Goal: Information Seeking & Learning: Learn about a topic

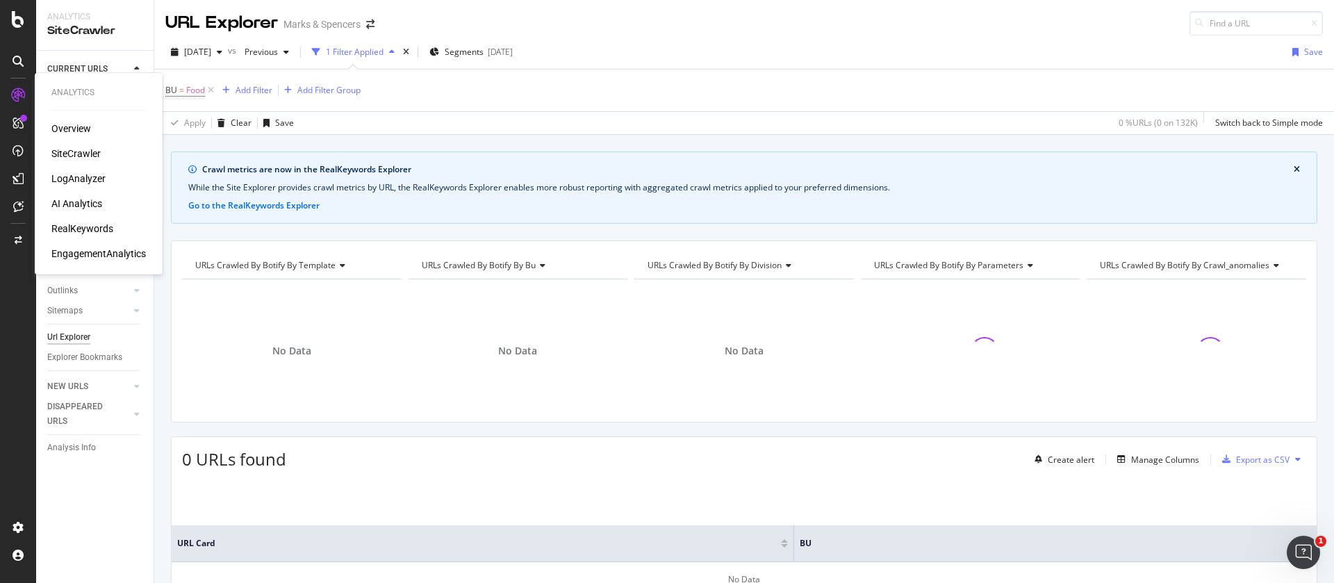
click at [81, 226] on div "RealKeywords" at bounding box center [82, 229] width 62 height 14
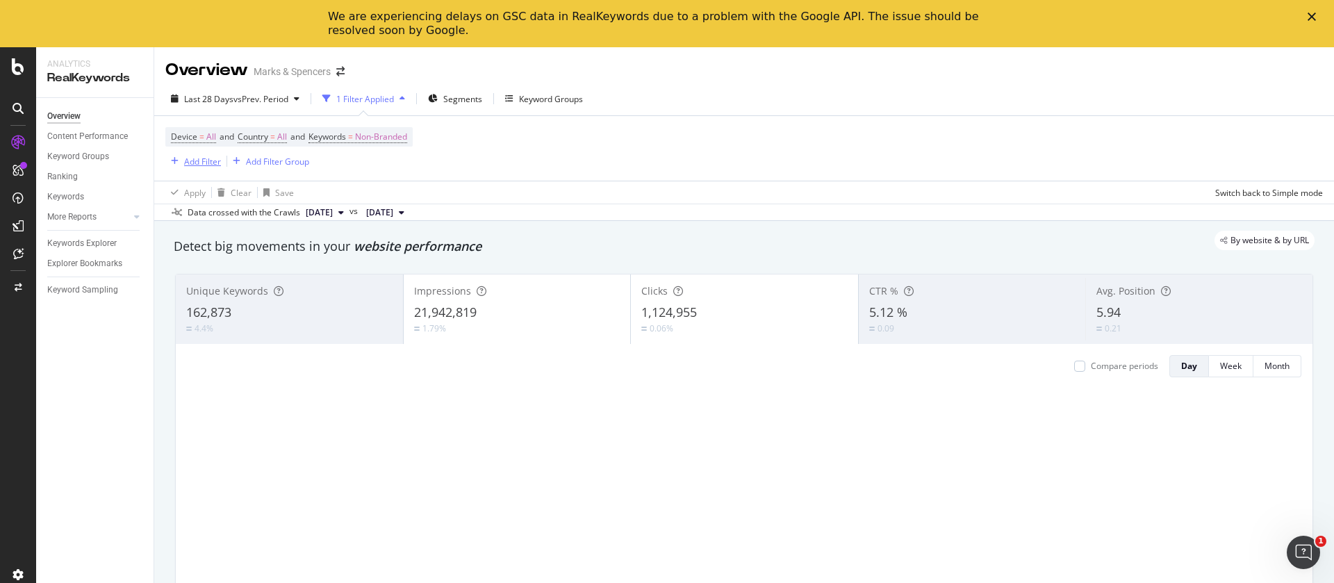
click at [197, 160] on div "Add Filter" at bounding box center [202, 162] width 37 height 12
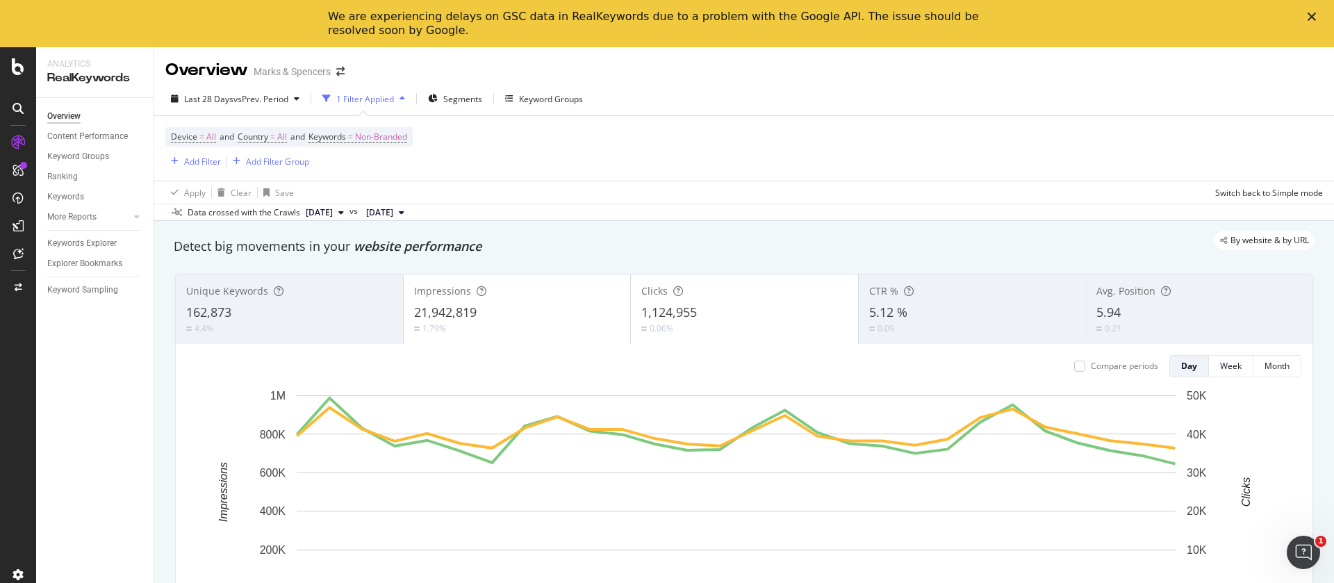
click at [483, 165] on div "Device = All and Country = All and Keywords = Non-Branded Add Filter Add Filter…" at bounding box center [743, 148] width 1157 height 65
click at [459, 99] on span "Segments" at bounding box center [462, 99] width 39 height 12
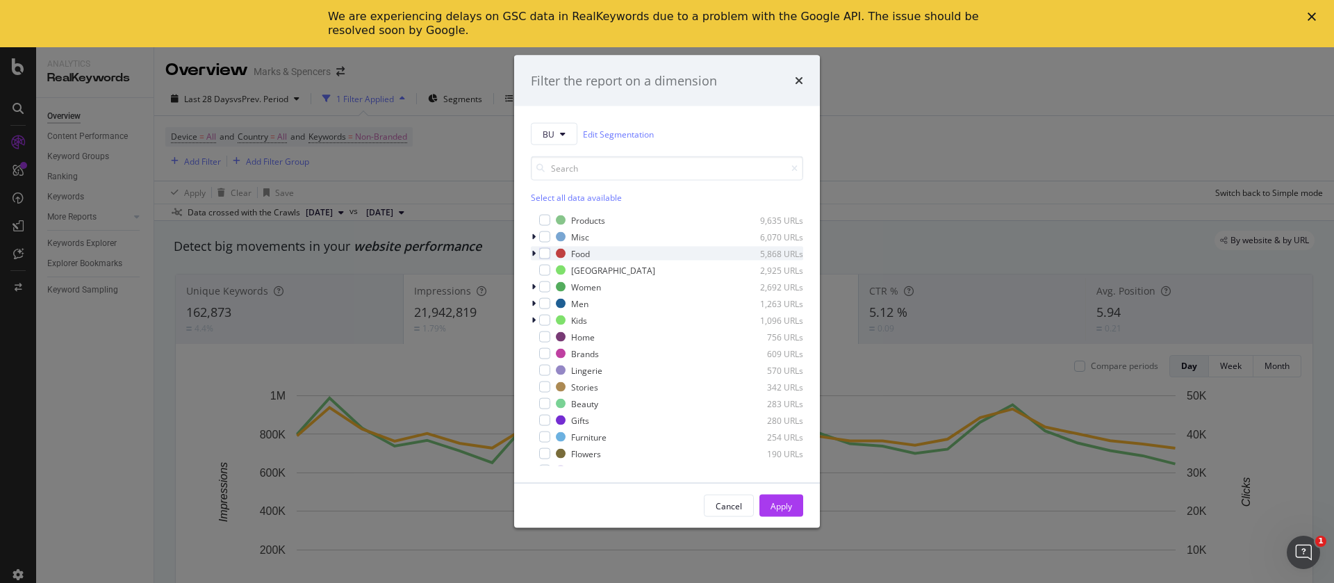
click at [536, 248] on div "modal" at bounding box center [535, 254] width 8 height 14
click at [555, 270] on div "modal" at bounding box center [552, 270] width 11 height 11
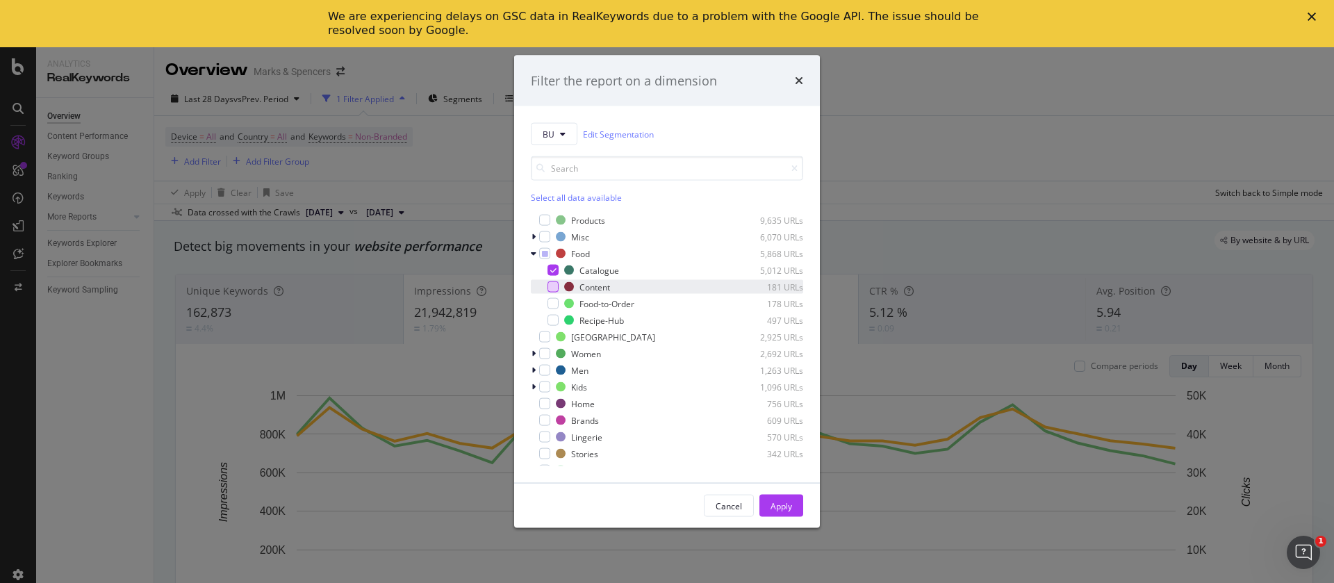
click at [554, 283] on div "modal" at bounding box center [552, 286] width 11 height 11
click at [557, 322] on div "modal" at bounding box center [552, 320] width 11 height 11
click at [768, 499] on button "Apply" at bounding box center [781, 506] width 44 height 22
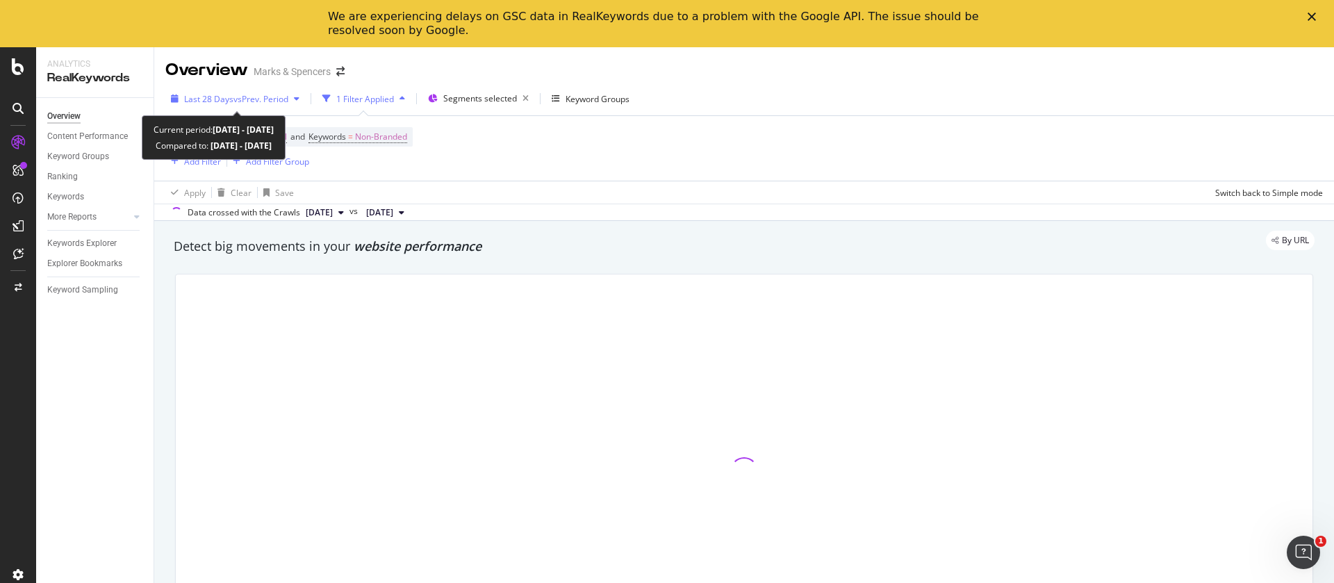
click at [238, 97] on span "vs Prev. Period" at bounding box center [260, 99] width 55 height 12
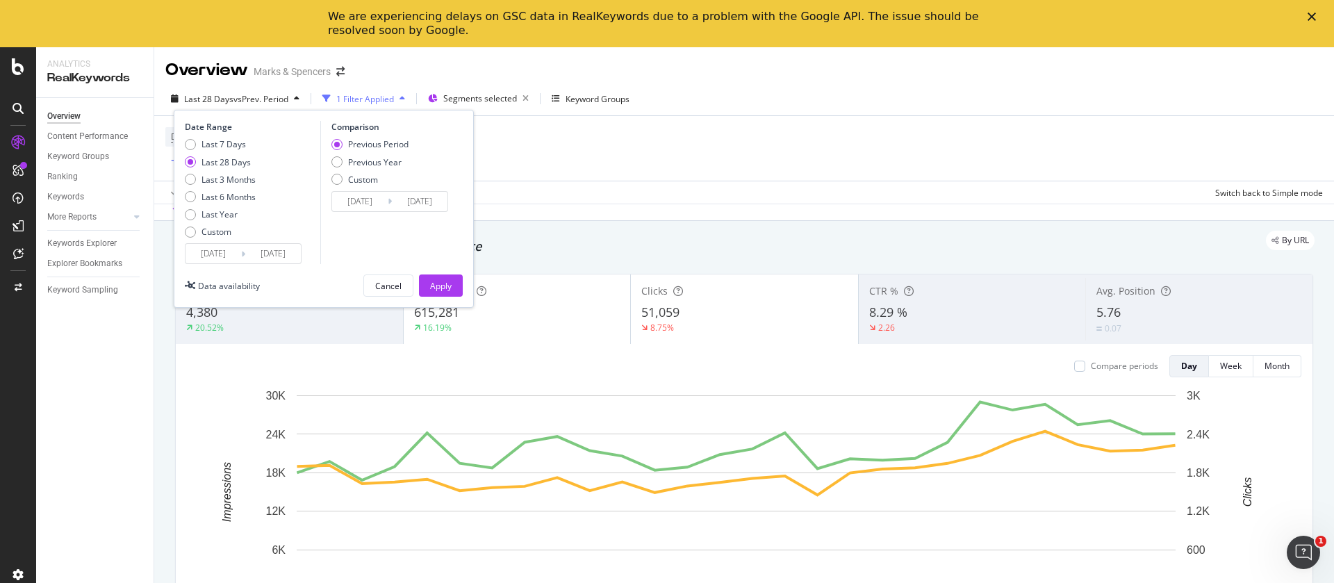
click at [210, 261] on input "[DATE]" at bounding box center [214, 253] width 56 height 19
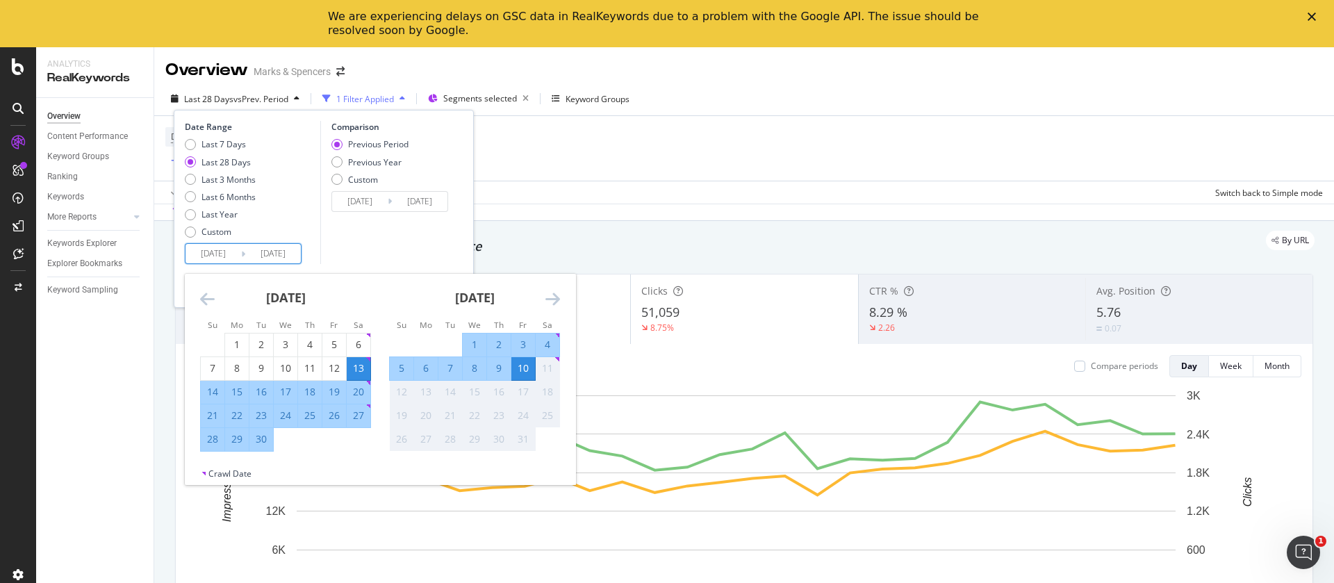
click at [202, 291] on icon "Move backward to switch to the previous month." at bounding box center [207, 298] width 15 height 17
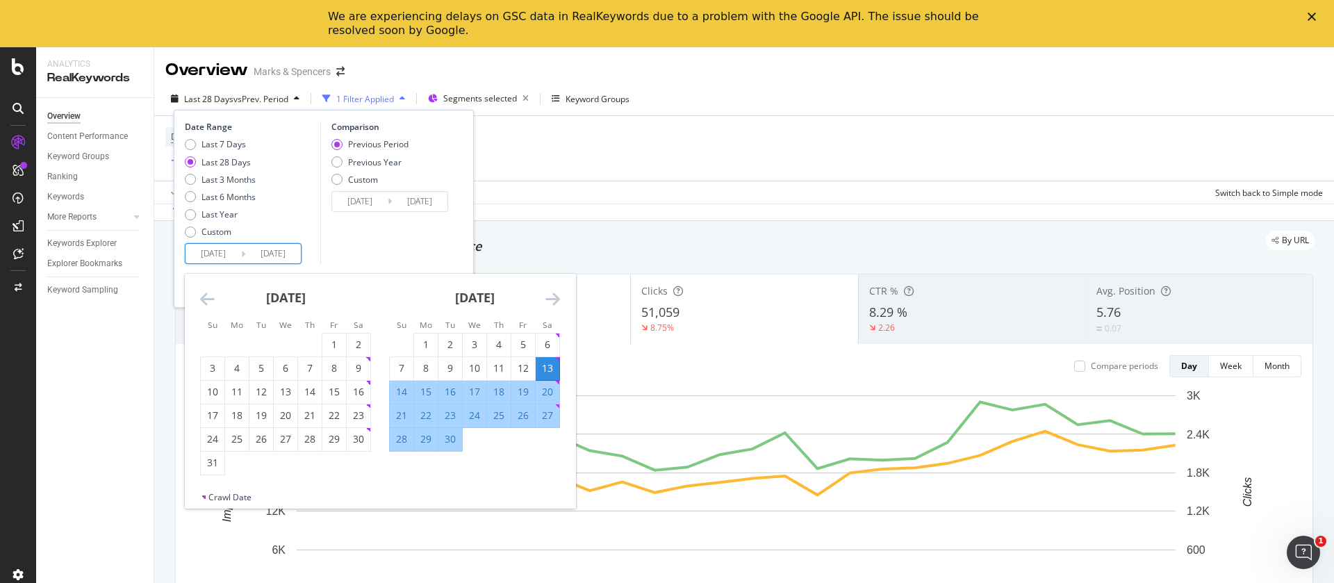
click at [202, 291] on icon "Move backward to switch to the previous month." at bounding box center [207, 298] width 15 height 17
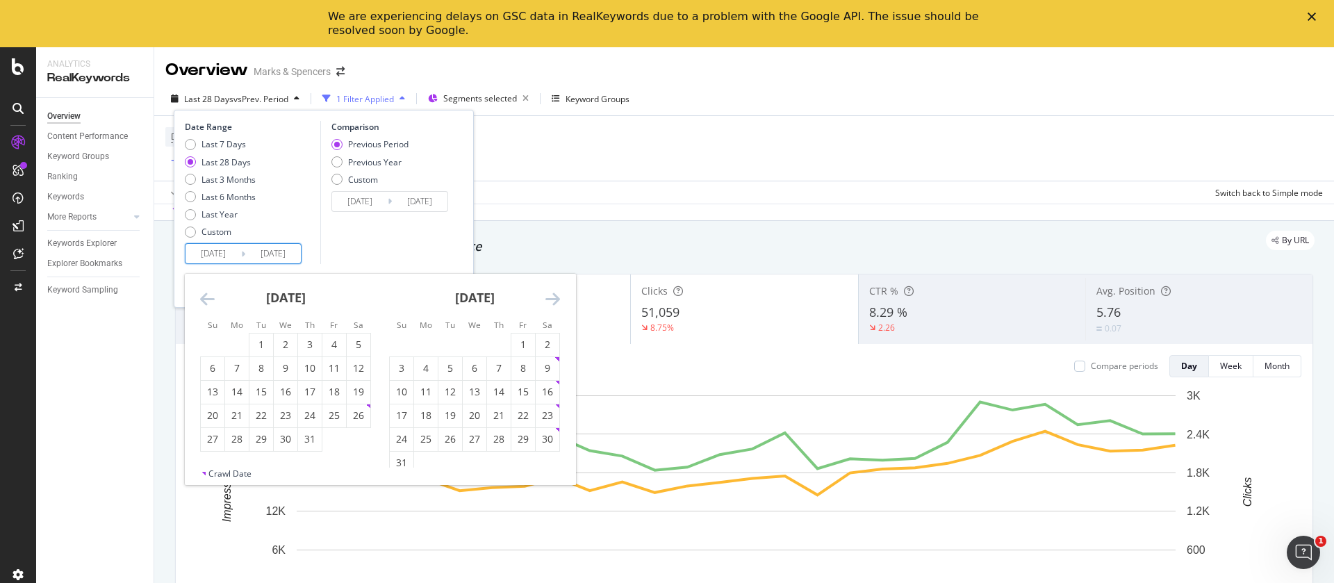
click at [202, 291] on icon "Move backward to switch to the previous month." at bounding box center [207, 298] width 15 height 17
click at [452, 340] on div "1" at bounding box center [450, 345] width 24 height 14
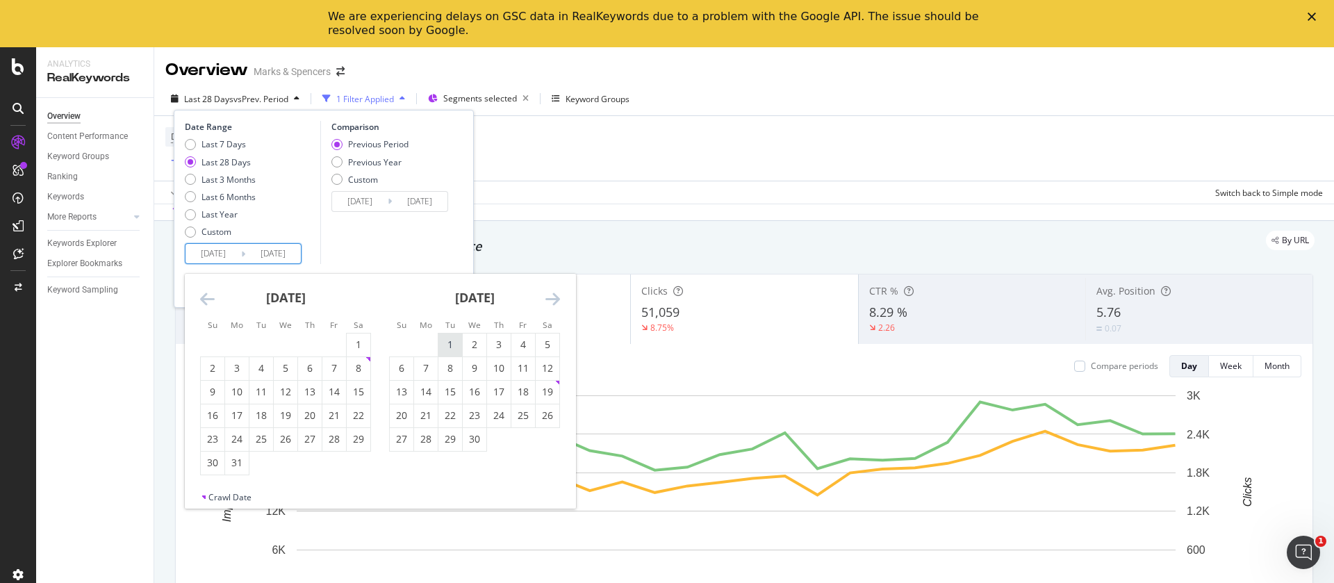
type input "[DATE]"
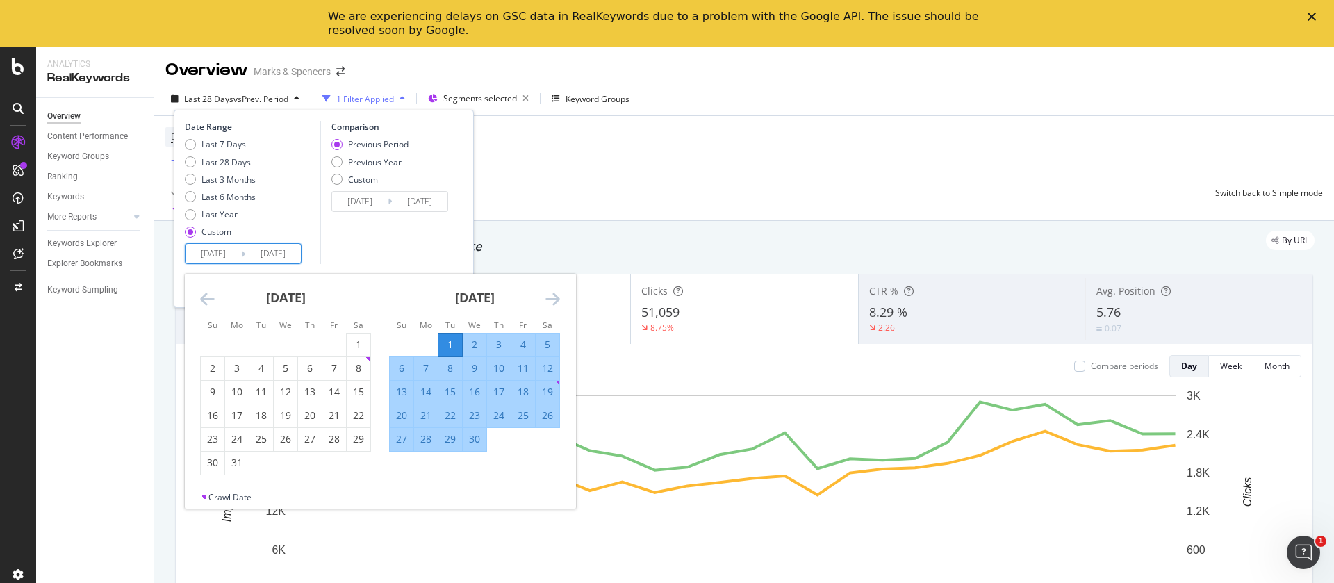
click at [553, 297] on icon "Move forward to switch to the next month." at bounding box center [552, 298] width 15 height 17
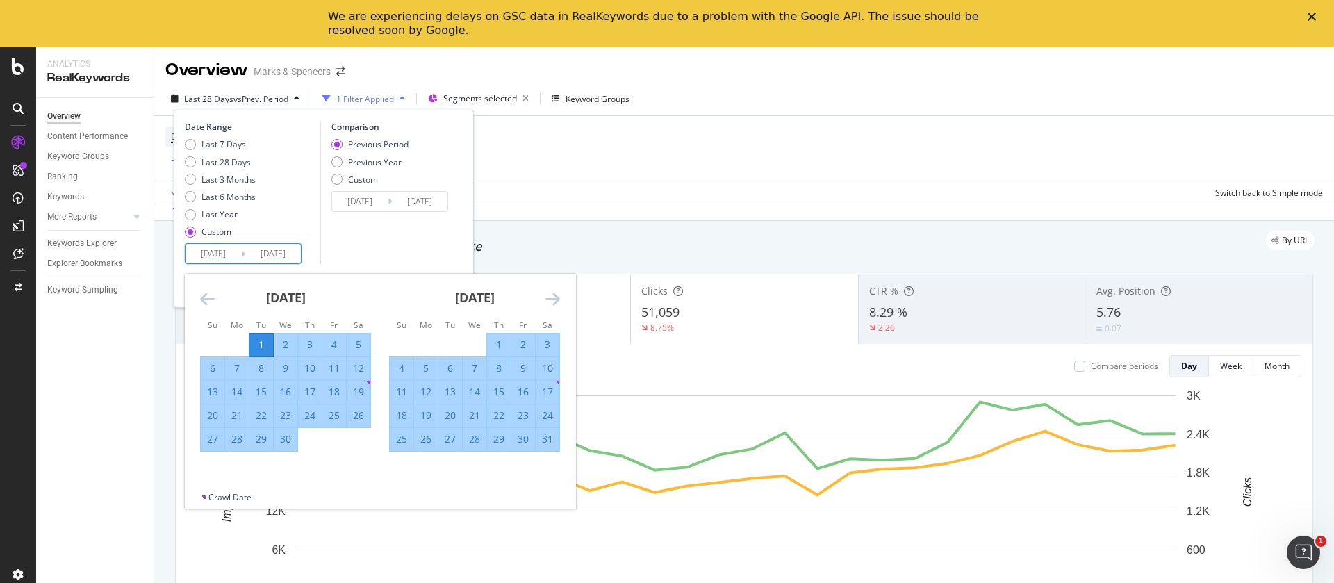
click at [553, 297] on icon "Move forward to switch to the next month." at bounding box center [552, 298] width 15 height 17
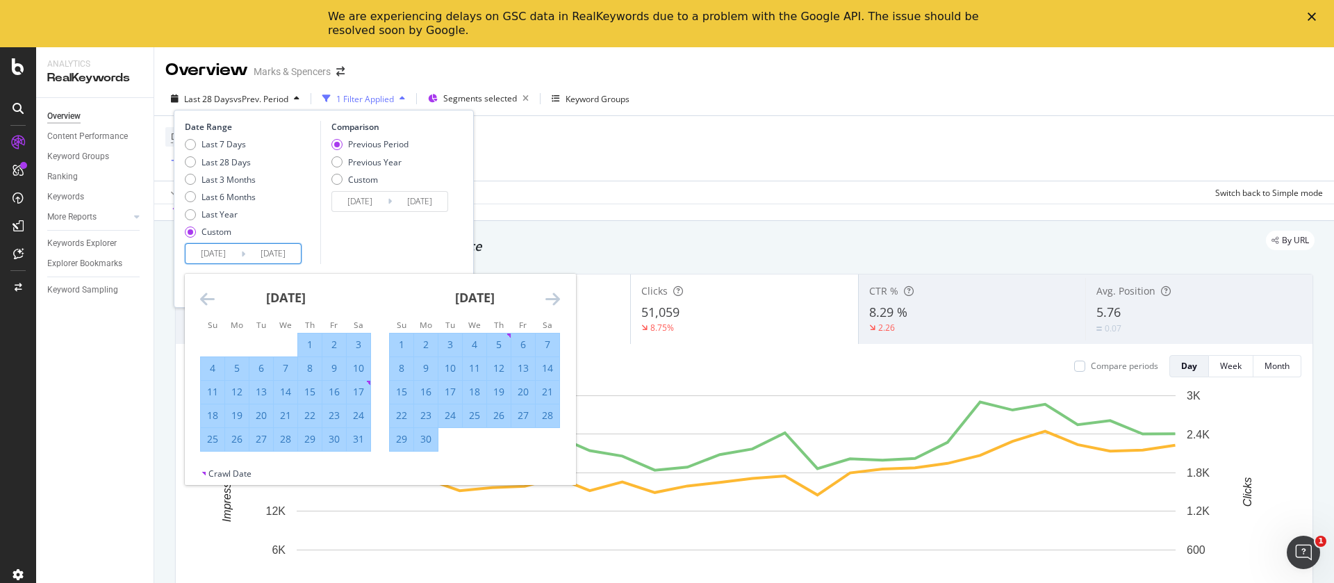
click at [553, 297] on icon "Move forward to switch to the next month." at bounding box center [552, 298] width 15 height 17
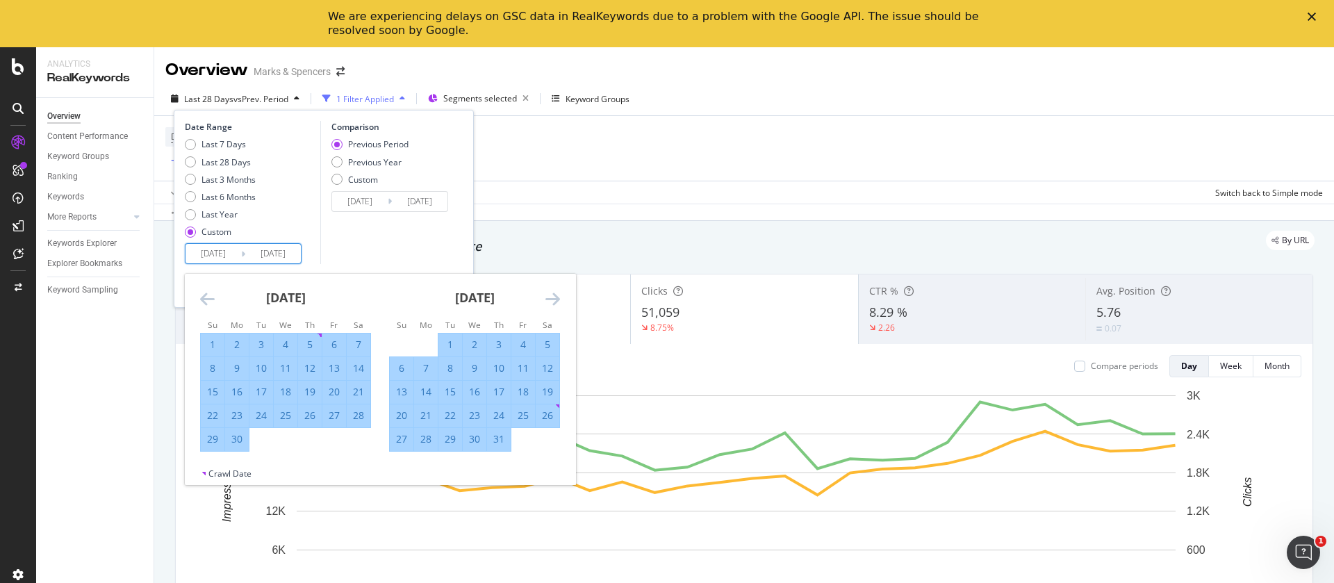
click at [553, 297] on icon "Move forward to switch to the next month." at bounding box center [552, 298] width 15 height 17
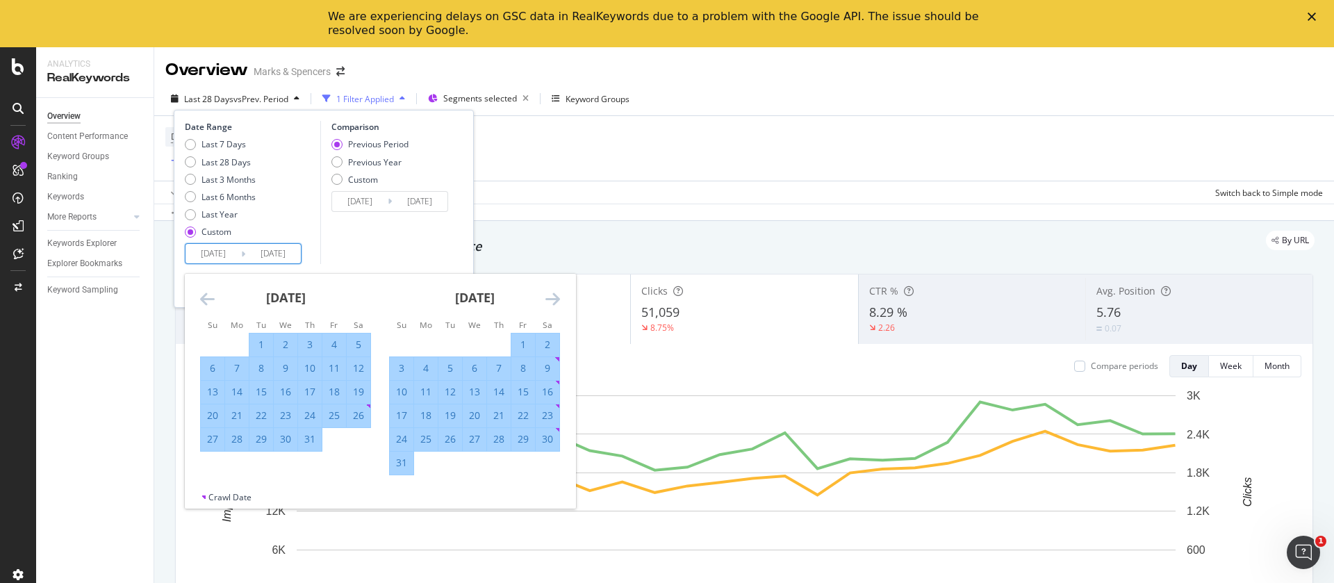
click at [553, 297] on icon "Move forward to switch to the next month." at bounding box center [552, 298] width 15 height 17
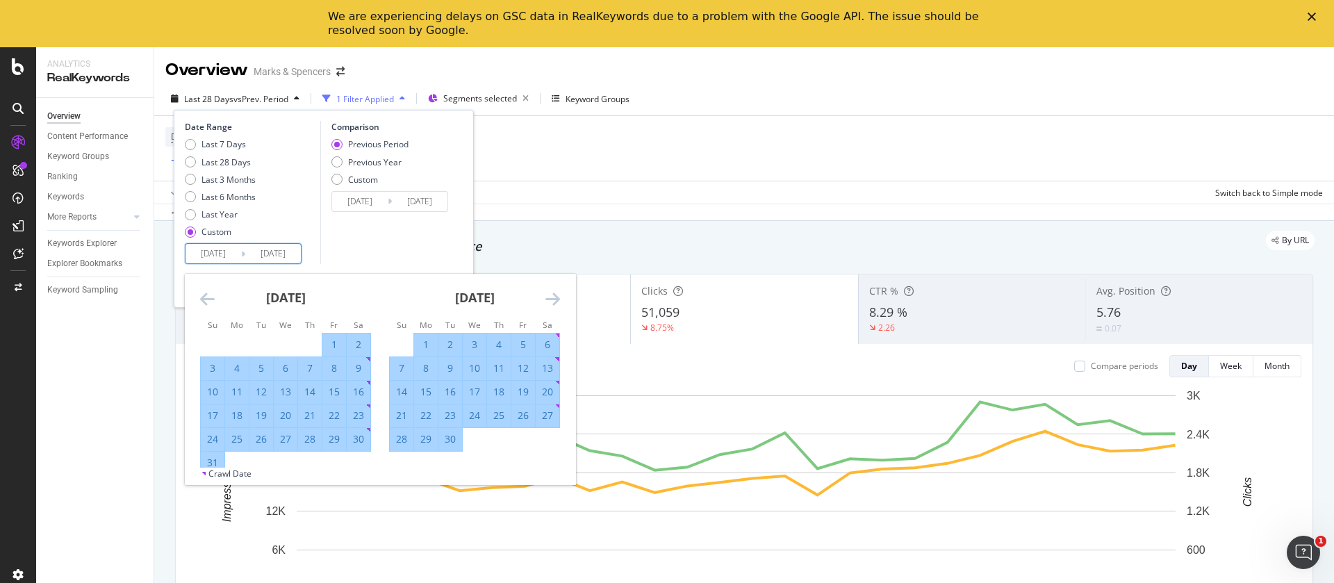
click at [553, 297] on icon "Move forward to switch to the next month." at bounding box center [552, 298] width 15 height 17
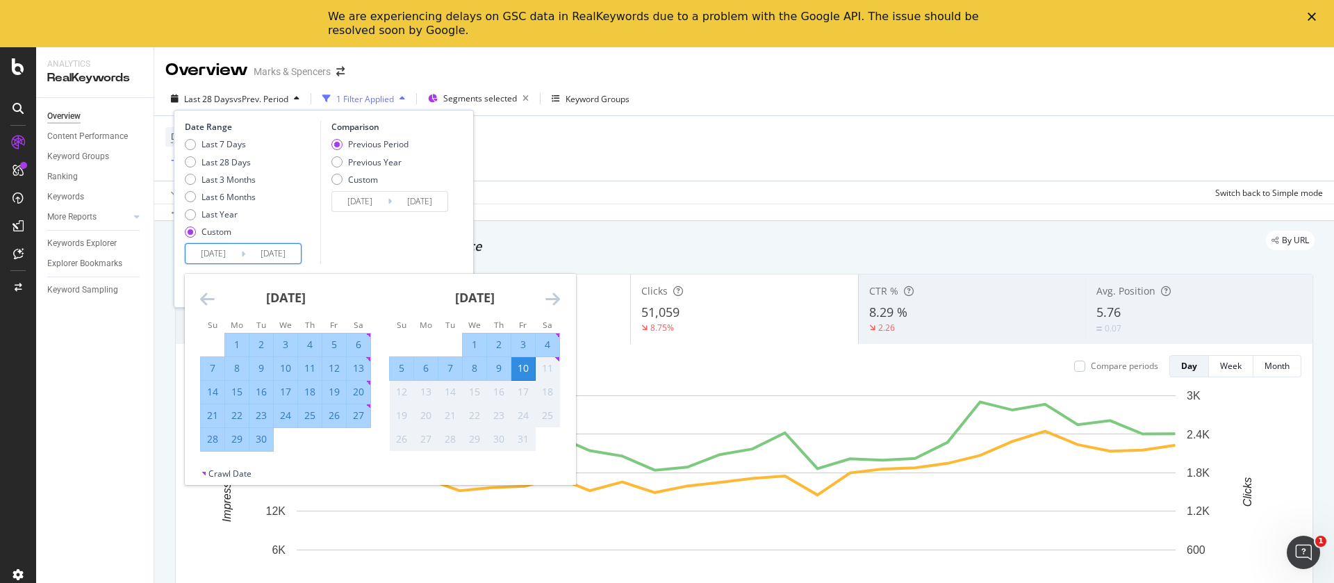
click at [517, 371] on div "10" at bounding box center [523, 368] width 24 height 14
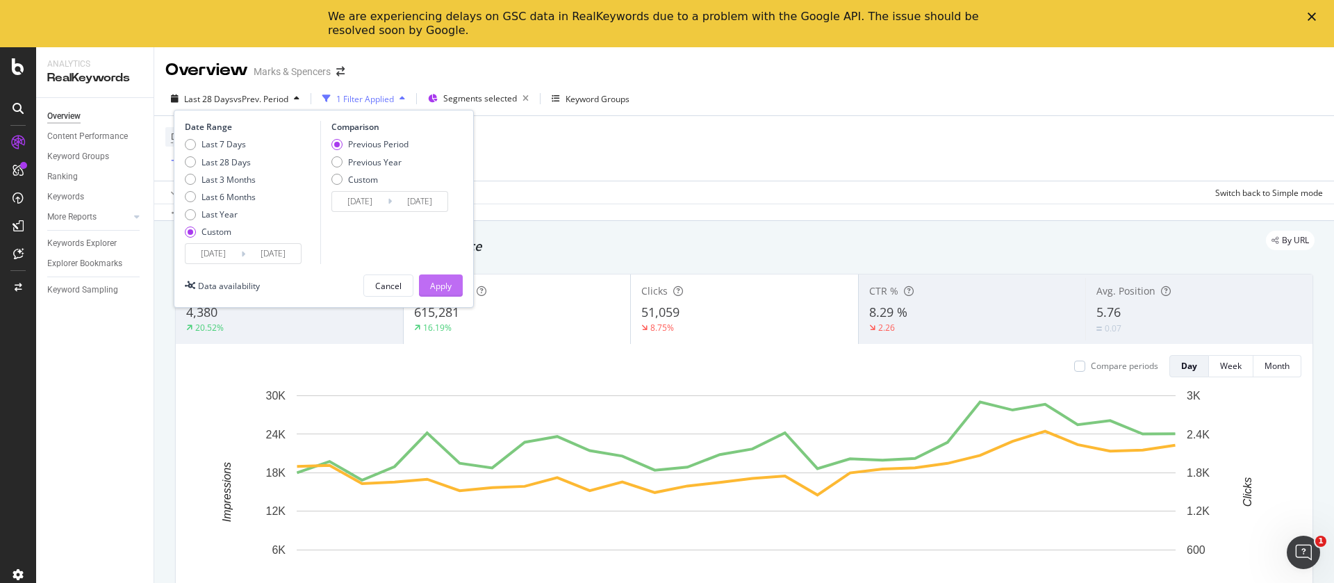
click at [448, 283] on div "Apply" at bounding box center [441, 286] width 22 height 12
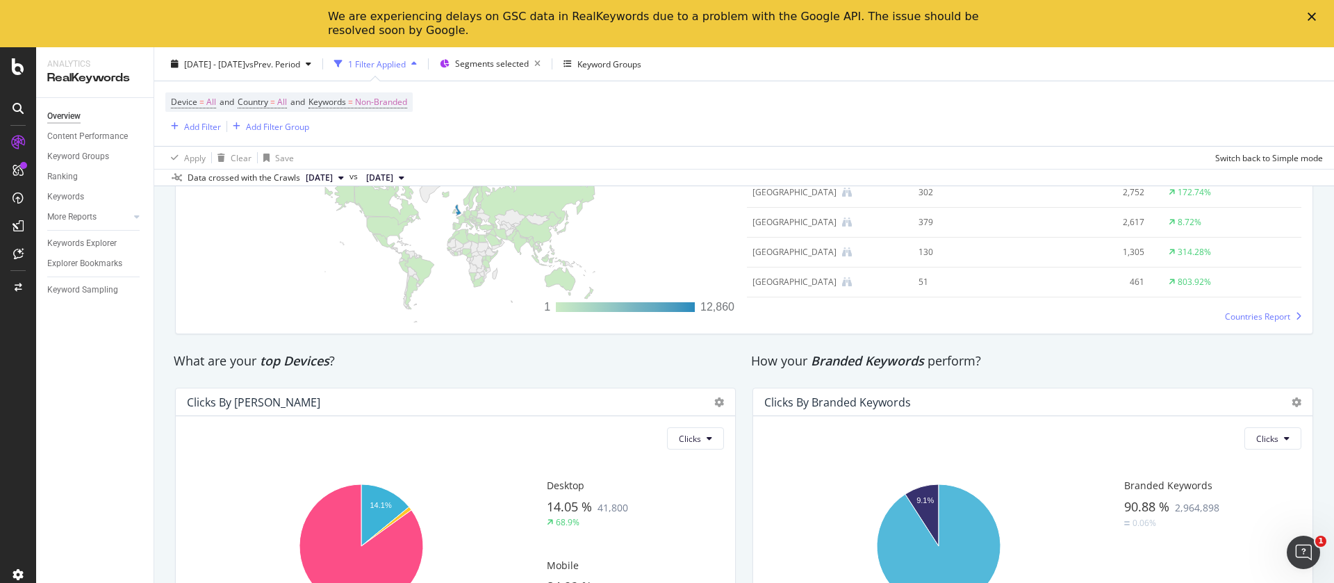
scroll to position [2231, 0]
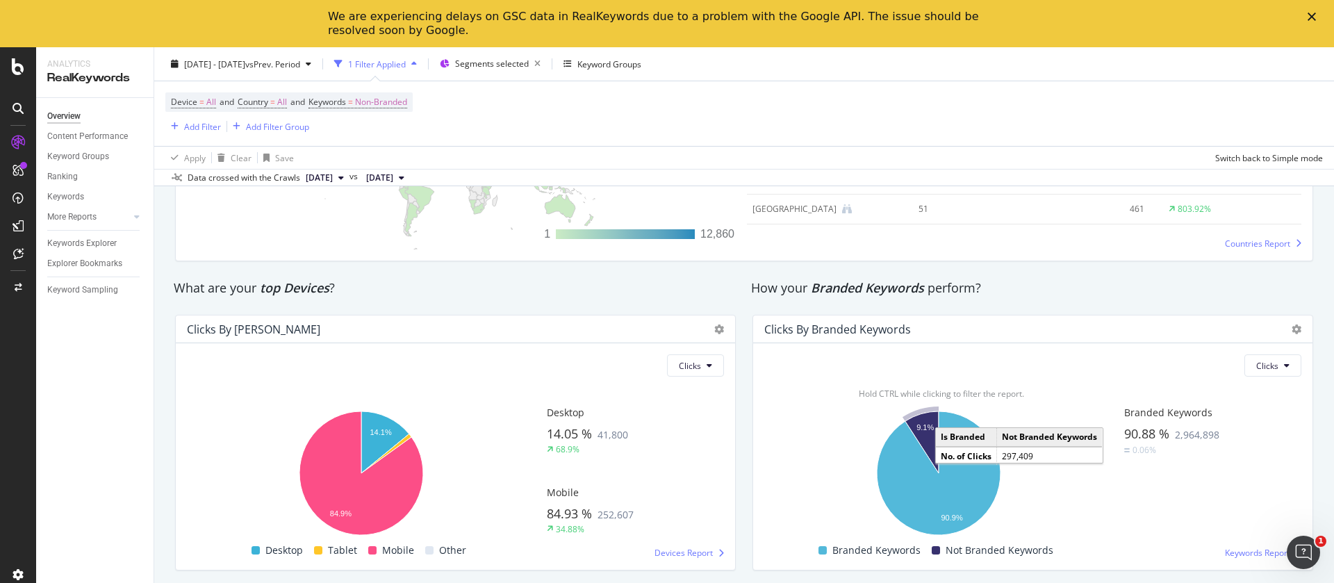
click at [922, 437] on icon "A chart." at bounding box center [921, 442] width 33 height 62
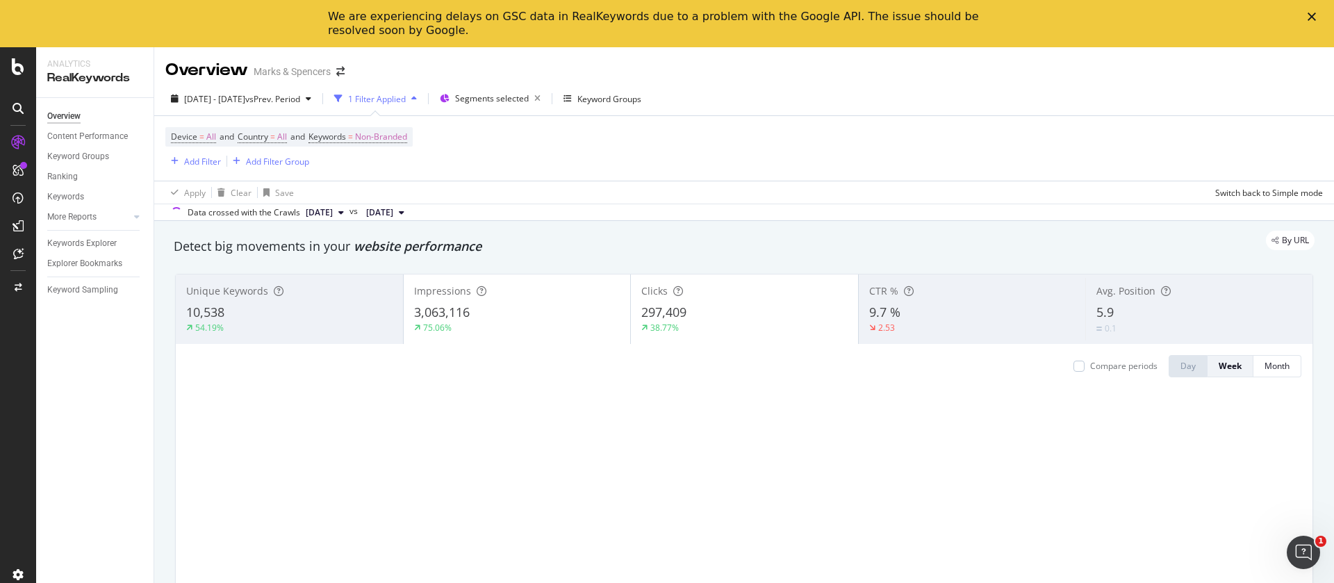
scroll to position [2231, 0]
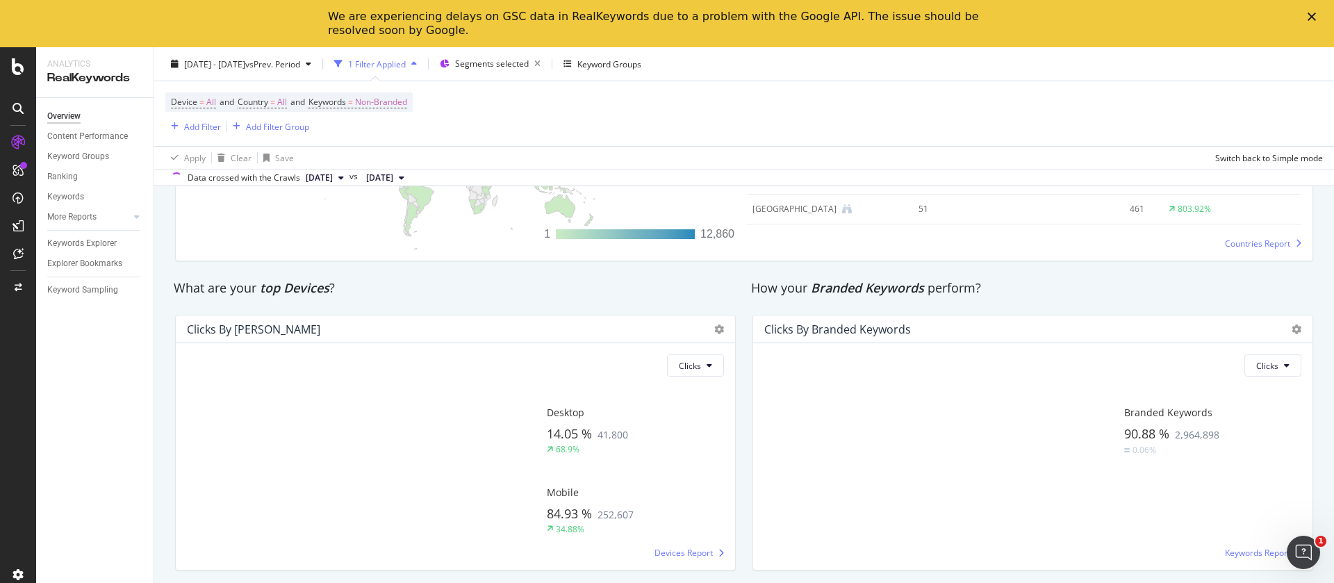
click at [959, 475] on div at bounding box center [941, 473] width 354 height 138
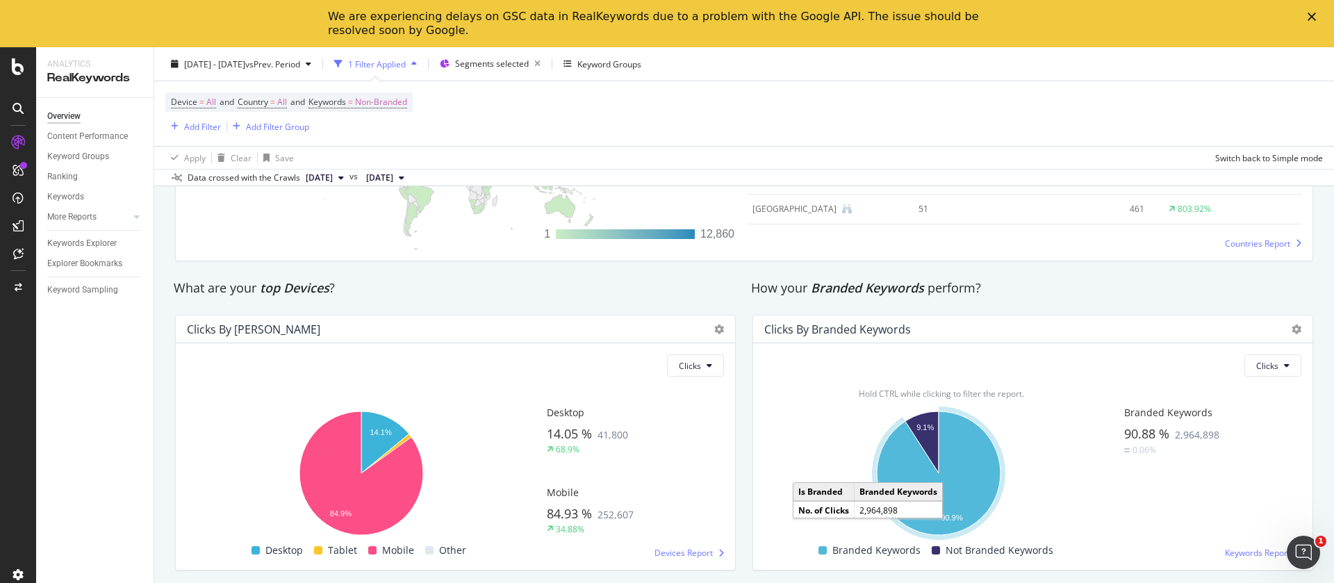
click at [893, 474] on icon "A chart." at bounding box center [939, 473] width 124 height 124
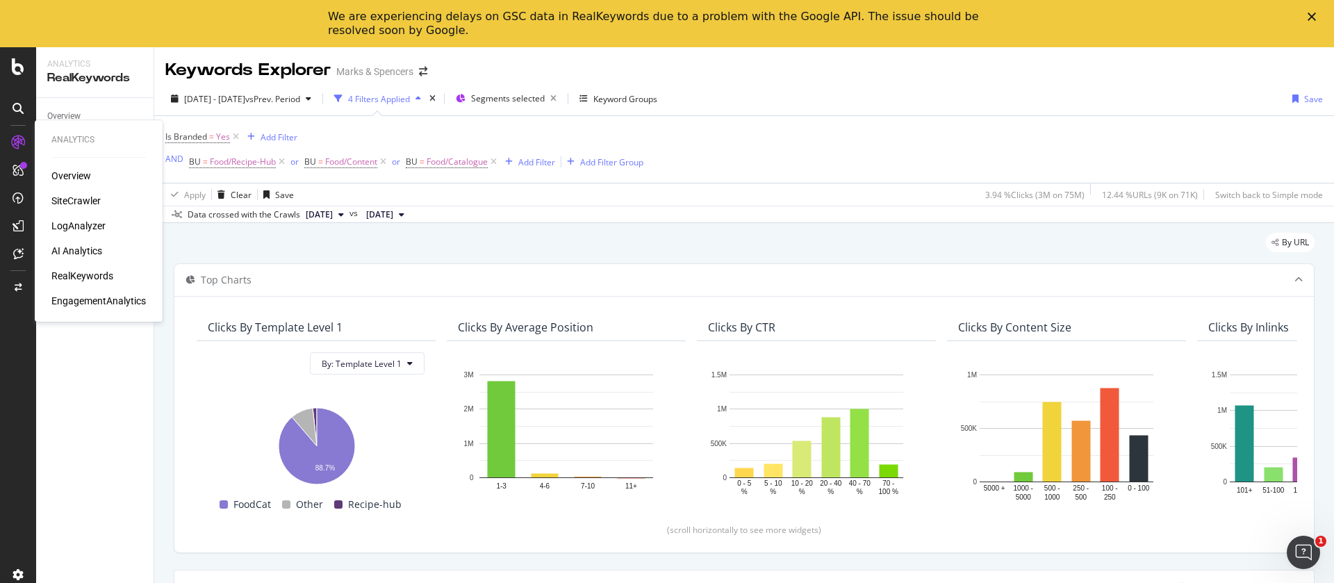
click at [19, 140] on icon at bounding box center [18, 142] width 14 height 14
